Goal: Task Accomplishment & Management: Use online tool/utility

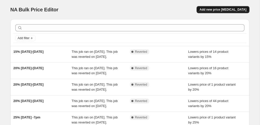
click at [217, 11] on span "Add new price [MEDICAL_DATA]" at bounding box center [223, 10] width 47 height 4
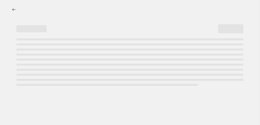
select select "percentage"
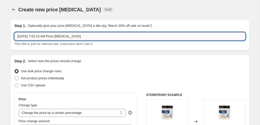
click at [103, 36] on input "[DATE] 7:02:13 AM Price [MEDICAL_DATA]" at bounding box center [129, 36] width 231 height 8
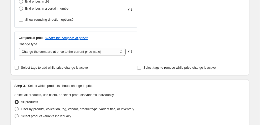
scroll to position [161, 0]
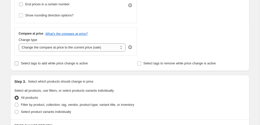
type input "10% [DATE]"
click at [55, 64] on span "Select tags to add while price change is active" at bounding box center [54, 63] width 67 height 4
click at [19, 64] on input "Select tags to add while price change is active" at bounding box center [17, 63] width 4 height 4
checkbox input "true"
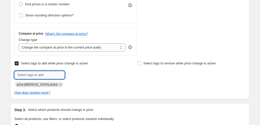
click at [45, 78] on input "text" at bounding box center [39, 75] width 50 height 8
type input "10%"
click at [82, 74] on span "10%" at bounding box center [79, 75] width 6 height 4
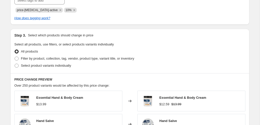
scroll to position [239, 0]
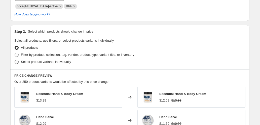
click at [71, 62] on span "Select product variants individually" at bounding box center [46, 62] width 50 height 4
click at [15, 60] on input "Select product variants individually" at bounding box center [15, 60] width 0 height 0
radio input "true"
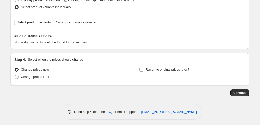
scroll to position [295, 0]
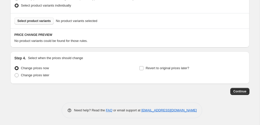
click at [47, 24] on button "Select product variants" at bounding box center [34, 20] width 40 height 7
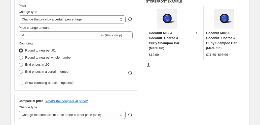
scroll to position [0, 0]
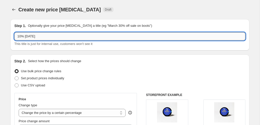
click at [56, 36] on input "10% [DATE]" at bounding box center [129, 36] width 231 height 8
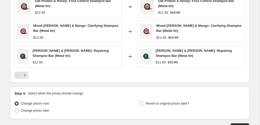
scroll to position [431, 0]
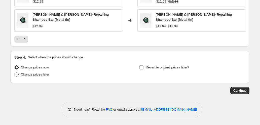
type input "10% Labor Day 2025 (Shampoo Bars, Conditioners Bars)"
click at [48, 74] on span "Change prices later" at bounding box center [35, 74] width 28 height 4
click at [15, 73] on input "Change prices later" at bounding box center [15, 72] width 0 height 0
radio input "true"
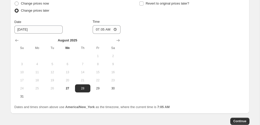
scroll to position [511, 0]
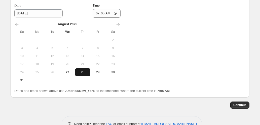
click at [85, 72] on span "28" at bounding box center [82, 72] width 11 height 4
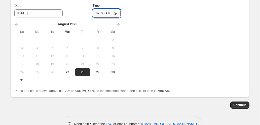
click at [98, 14] on input "07:05" at bounding box center [107, 13] width 28 height 9
click at [69, 71] on span "27" at bounding box center [67, 72] width 11 height 4
type input "8/27/2025"
click at [108, 14] on input "07:05" at bounding box center [107, 13] width 28 height 9
type input "19:05"
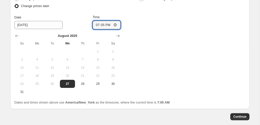
scroll to position [475, 0]
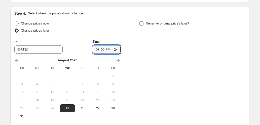
click at [142, 23] on input "Revert to original prices later?" at bounding box center [142, 23] width 4 height 4
checkbox input "true"
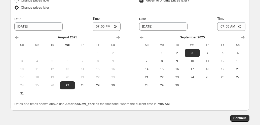
scroll to position [498, 0]
click at [176, 60] on span "9" at bounding box center [177, 61] width 11 height 4
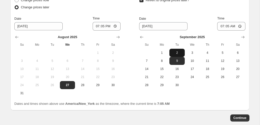
click at [178, 55] on button "2" at bounding box center [177, 53] width 15 height 8
type input "9/2/2025"
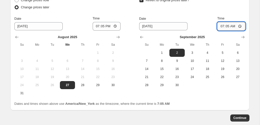
click at [222, 26] on input "07:05" at bounding box center [232, 26] width 28 height 9
click at [221, 9] on div "Revert to original prices later?" at bounding box center [192, 4] width 106 height 15
click at [227, 25] on input "03:05" at bounding box center [232, 26] width 28 height 9
type input "03:00"
click at [226, 11] on div "Revert to original prices later?" at bounding box center [192, 4] width 106 height 15
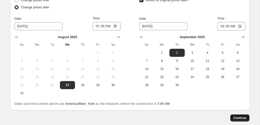
click at [243, 118] on span "Continue" at bounding box center [240, 118] width 13 height 4
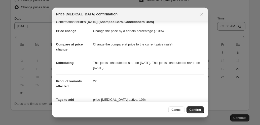
scroll to position [53, 0]
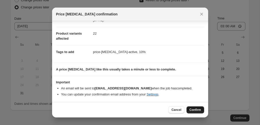
click at [192, 110] on span "Confirm" at bounding box center [196, 110] width 12 height 4
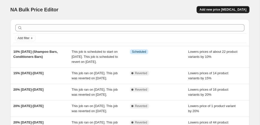
click at [218, 10] on span "Add new price change job" at bounding box center [223, 10] width 47 height 4
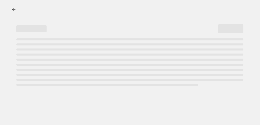
select select "percentage"
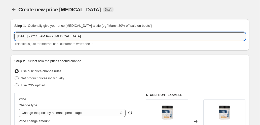
click at [57, 36] on input "Aug 27, 2025, 7:02:13 AM Price change job" at bounding box center [129, 36] width 231 height 8
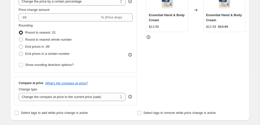
scroll to position [91, 0]
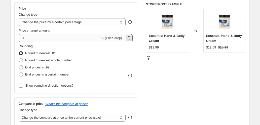
type input "20% Off Labor Day Sale (Bar Soaps, Bath Bombs, Steamers, Bubble Bars, most cand…"
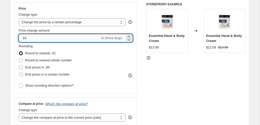
click at [25, 39] on input "-10" at bounding box center [59, 38] width 81 height 8
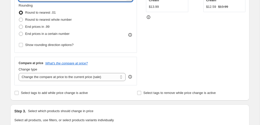
scroll to position [141, 0]
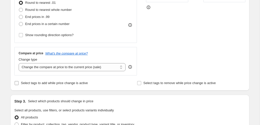
type input "-20"
click at [21, 83] on label "Select tags to add while price change is active" at bounding box center [51, 82] width 74 height 7
click at [19, 83] on input "Select tags to add while price change is active" at bounding box center [17, 83] width 4 height 4
checkbox input "true"
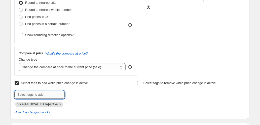
click at [26, 94] on input "text" at bounding box center [39, 95] width 50 height 8
type input "20%"
click at [83, 93] on button "Add 20%" at bounding box center [75, 94] width 19 height 7
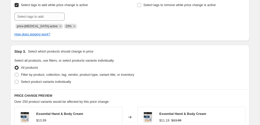
scroll to position [236, 0]
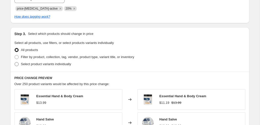
click at [68, 65] on span "Select product variants individually" at bounding box center [46, 64] width 50 height 4
click at [15, 62] on input "Select product variants individually" at bounding box center [15, 62] width 0 height 0
radio input "true"
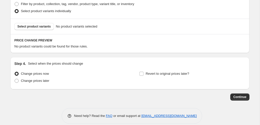
scroll to position [296, 0]
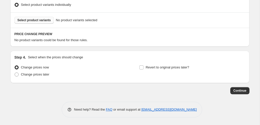
click at [47, 21] on span "Select product variants" at bounding box center [34, 20] width 34 height 4
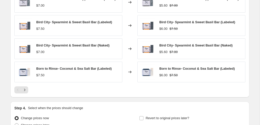
scroll to position [373, 0]
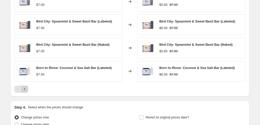
click at [25, 90] on icon "Next" at bounding box center [24, 88] width 5 height 5
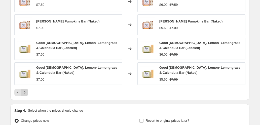
click at [26, 92] on icon "Next" at bounding box center [24, 92] width 5 height 5
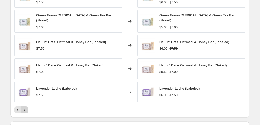
scroll to position [369, 0]
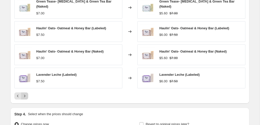
click at [26, 93] on icon "Next" at bounding box center [24, 95] width 5 height 5
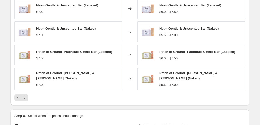
scroll to position [368, 0]
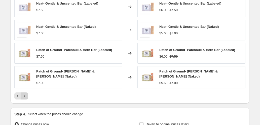
click at [27, 95] on icon "Next" at bounding box center [24, 95] width 5 height 5
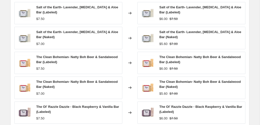
scroll to position [369, 0]
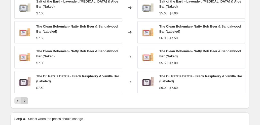
click at [28, 100] on button "Next" at bounding box center [24, 100] width 7 height 7
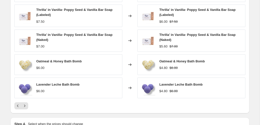
scroll to position [365, 0]
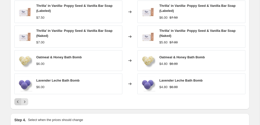
click at [15, 102] on icon "Previous" at bounding box center [17, 101] width 5 height 5
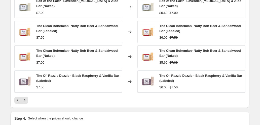
scroll to position [370, 0]
click at [18, 100] on icon "Previous" at bounding box center [17, 99] width 5 height 5
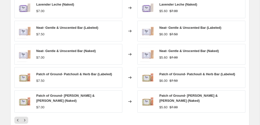
scroll to position [373, 0]
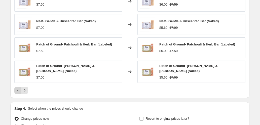
click at [18, 90] on icon "Previous" at bounding box center [18, 90] width 2 height 3
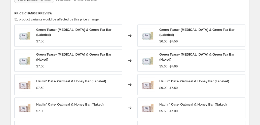
scroll to position [362, 0]
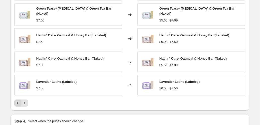
click at [19, 100] on icon "Previous" at bounding box center [17, 102] width 5 height 5
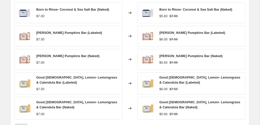
scroll to position [372, 0]
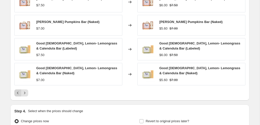
click at [18, 93] on icon "Previous" at bounding box center [17, 92] width 5 height 5
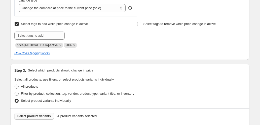
scroll to position [217, 0]
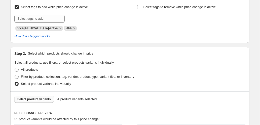
click at [38, 98] on span "Select product variants" at bounding box center [34, 99] width 34 height 4
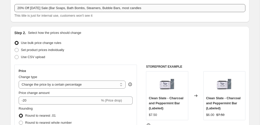
scroll to position [0, 0]
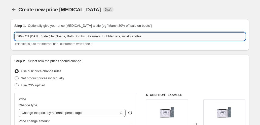
drag, startPoint x: 155, startPoint y: 36, endPoint x: 152, endPoint y: 36, distance: 3.3
click at [152, 36] on input "20% Off Labor Day Sale (Bar Soaps, Bath Bombs, Steamers, Bubble Bars, most cand…" at bounding box center [129, 36] width 231 height 8
drag, startPoint x: 152, startPoint y: 36, endPoint x: 131, endPoint y: 37, distance: 20.2
click at [131, 37] on input "20% Off Labor Day Sale (Bar Soaps, Bath Bombs, Steamers, Bubble Bars, most cand…" at bounding box center [129, 36] width 231 height 8
click at [129, 36] on input "20% Off Labor Day Sale (Bar Soaps, Bath Bombs, Steamers, Bubble Bars)" at bounding box center [129, 36] width 231 height 8
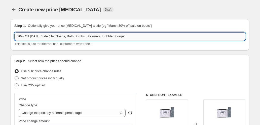
click at [139, 38] on input "20% Off Labor Day Sale (Bar Soaps, Bath Bombs, Steamers, Bubble Scoops)" at bounding box center [129, 36] width 231 height 8
drag, startPoint x: 139, startPoint y: 38, endPoint x: 20, endPoint y: 34, distance: 119.3
click at [19, 34] on input "20% Off Labor Day Sale (Bar Soaps, Bath Bombs, Steamers, Bubble Scoops)" at bounding box center [129, 36] width 231 height 8
click at [18, 36] on input "20% Off Labor Day Sale (Bar Soaps, Bath Bombs, Steamers, Bubble Scoops)" at bounding box center [129, 36] width 231 height 8
drag, startPoint x: 18, startPoint y: 37, endPoint x: 144, endPoint y: 36, distance: 126.1
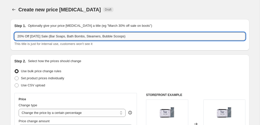
click at [144, 36] on input "20% Off Labor Day Sale (Bar Soaps, Bath Bombs, Steamers, Bubble Scoops)" at bounding box center [129, 36] width 231 height 8
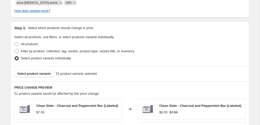
scroll to position [424, 0]
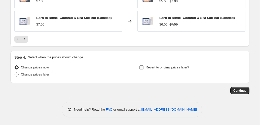
type input "20% Off Labor Day Sale (Bar Soaps, Bath Bombs, Steamers, Bubble Scoops)"
click at [143, 67] on input "Revert to original prices later?" at bounding box center [142, 67] width 4 height 4
checkbox input "true"
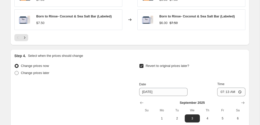
click at [49, 74] on span "Change prices later" at bounding box center [35, 73] width 28 height 4
click at [15, 71] on input "Change prices later" at bounding box center [15, 71] width 0 height 0
radio input "true"
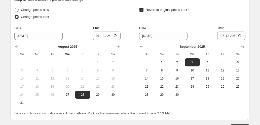
scroll to position [484, 0]
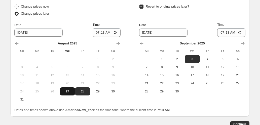
click at [66, 93] on span "27" at bounding box center [67, 91] width 11 height 4
type input "8/27/2025"
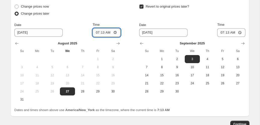
click at [108, 34] on input "07:13" at bounding box center [107, 32] width 28 height 9
type input "19:13"
click at [84, 90] on button "28" at bounding box center [82, 91] width 15 height 8
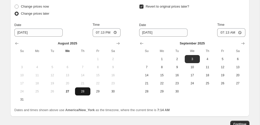
type input "8/28/2025"
click at [102, 35] on input "19:13" at bounding box center [107, 32] width 28 height 9
type input "19:05"
click at [100, 17] on div "Change prices later" at bounding box center [67, 13] width 106 height 7
click at [68, 93] on span "27" at bounding box center [67, 91] width 11 height 4
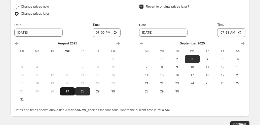
type input "8/27/2025"
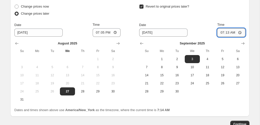
click at [222, 34] on input "07:13" at bounding box center [232, 32] width 28 height 9
type input "03:00"
click at [205, 21] on div "Revert to original prices later? Date 9/3/2025 Time 03:00 September 2025 Su Mo …" at bounding box center [192, 49] width 106 height 92
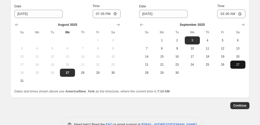
scroll to position [513, 0]
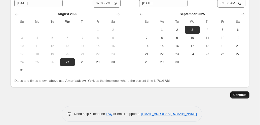
click at [244, 96] on span "Continue" at bounding box center [240, 95] width 13 height 4
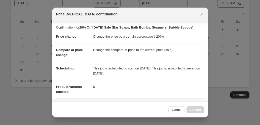
scroll to position [110, 0]
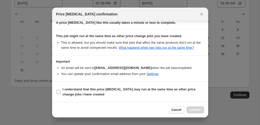
click at [117, 88] on b "I understand that this price change job may run at the same time as other price…" at bounding box center [129, 91] width 133 height 9
click at [61, 90] on input "I understand that this price change job may run at the same time as other price…" at bounding box center [58, 92] width 4 height 4
checkbox input "true"
click at [198, 108] on span "Confirm" at bounding box center [196, 110] width 12 height 4
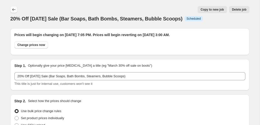
click at [16, 10] on button "Price change jobs" at bounding box center [13, 9] width 7 height 7
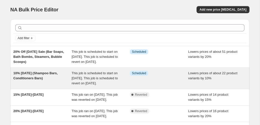
click at [95, 86] on div "This job is scheduled to start on August 27, 2025. This job is scheduled to rev…" at bounding box center [101, 78] width 58 height 15
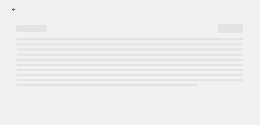
select select "percentage"
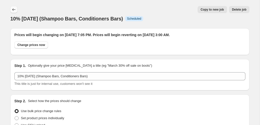
click at [14, 9] on icon "Price change jobs" at bounding box center [13, 9] width 5 height 5
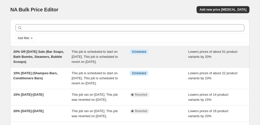
click at [66, 56] on div "20% Off Labor Day Sale (Bar Soaps, Bath Bombs, Steamers, Bubble Scoops)" at bounding box center [42, 56] width 58 height 15
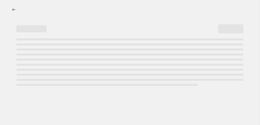
select select "percentage"
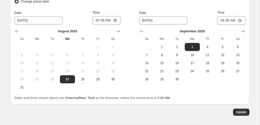
scroll to position [533, 0]
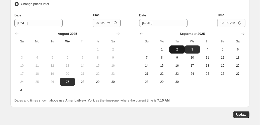
click at [182, 49] on span "2" at bounding box center [177, 49] width 11 height 4
type input "9/2/2025"
click at [242, 115] on span "Update" at bounding box center [241, 114] width 10 height 4
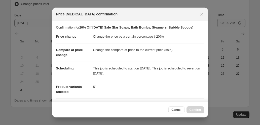
scroll to position [110, 0]
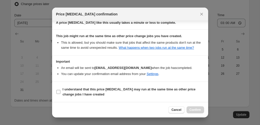
click at [143, 87] on b "I understand that this price change job may run at the same time as other price…" at bounding box center [129, 91] width 133 height 9
click at [61, 90] on input "I understand that this price change job may run at the same time as other price…" at bounding box center [58, 92] width 4 height 4
checkbox input "true"
click at [192, 109] on span "Confirm" at bounding box center [196, 110] width 12 height 4
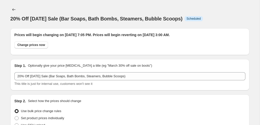
scroll to position [533, 0]
